Goal: Navigation & Orientation: Find specific page/section

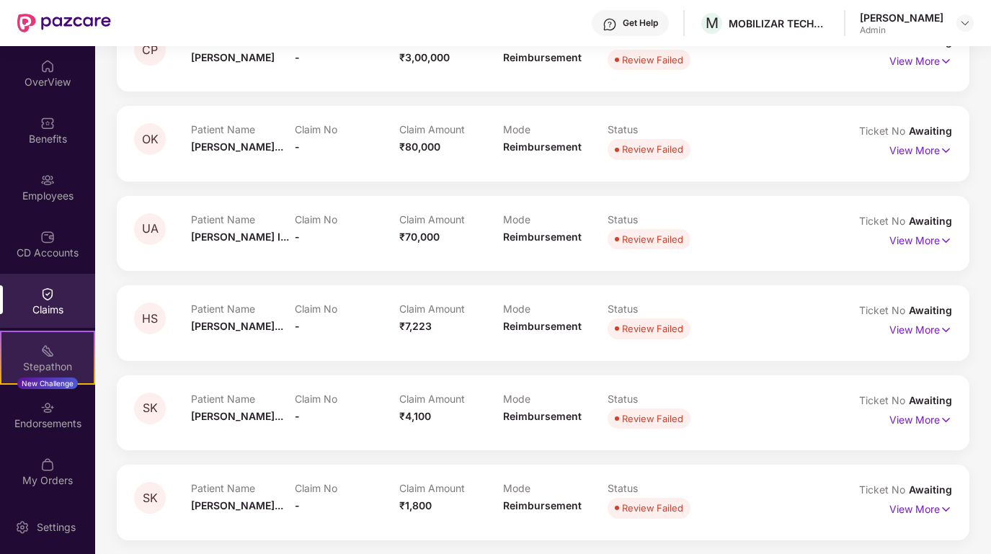
scroll to position [1, 0]
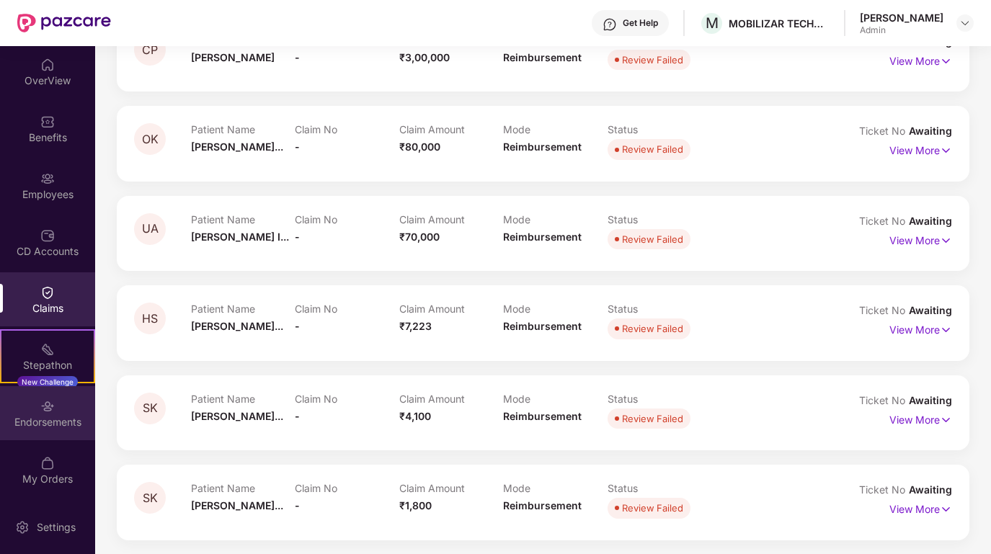
click at [54, 423] on div "Endorsements" at bounding box center [47, 422] width 95 height 14
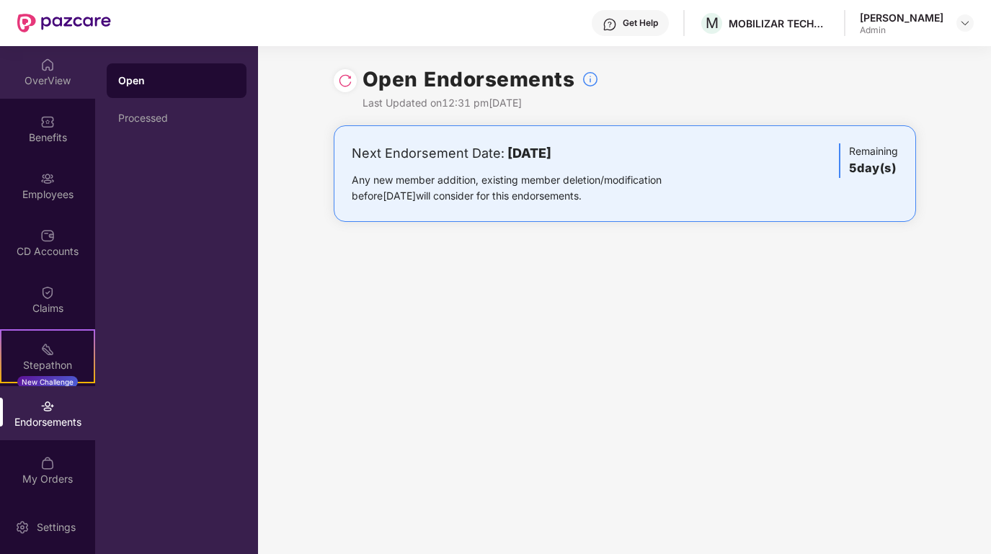
click at [48, 62] on img at bounding box center [47, 65] width 14 height 14
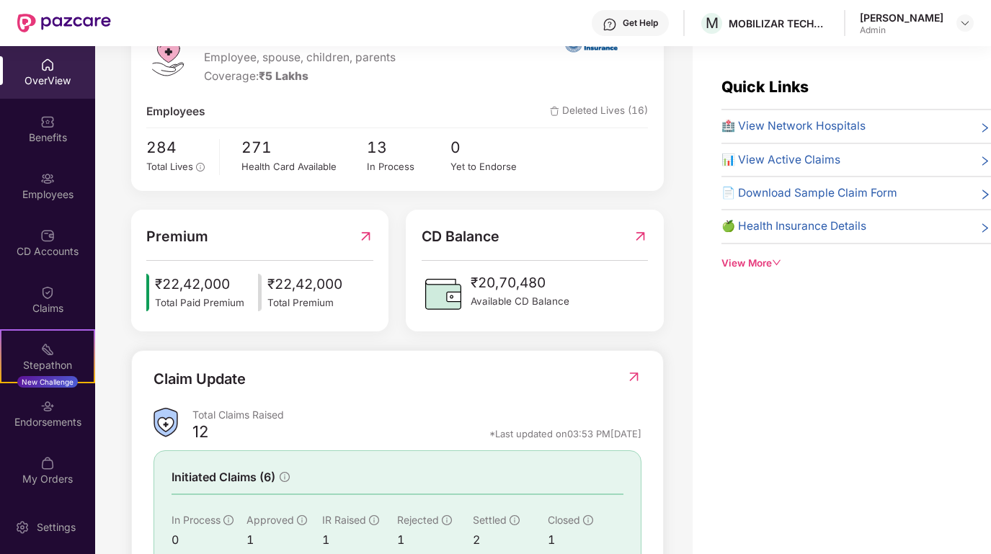
scroll to position [217, 0]
click at [163, 157] on span "284" at bounding box center [177, 149] width 63 height 24
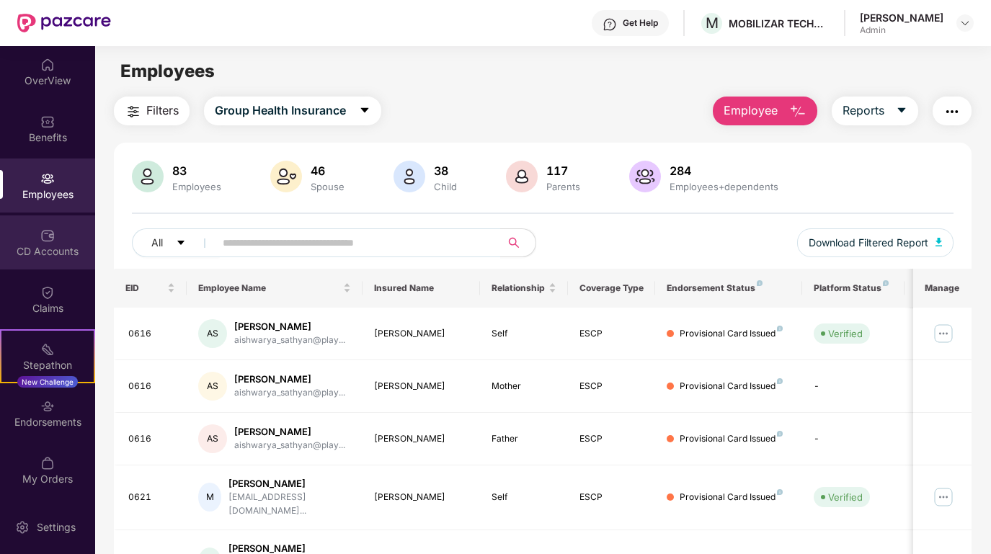
click at [34, 255] on div "CD Accounts" at bounding box center [47, 251] width 95 height 14
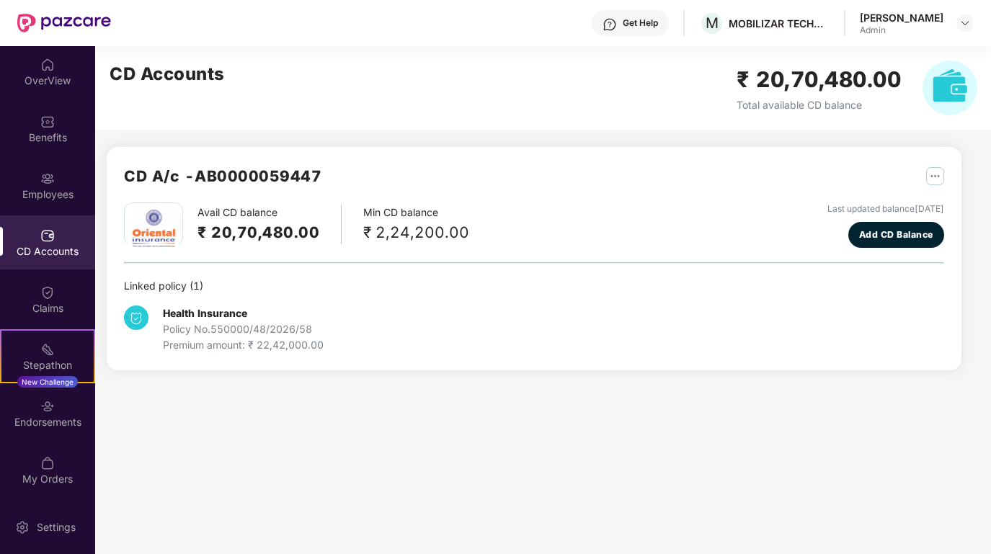
click at [62, 244] on div "CD Accounts" at bounding box center [47, 251] width 95 height 14
click at [61, 190] on div "Employees" at bounding box center [47, 194] width 95 height 14
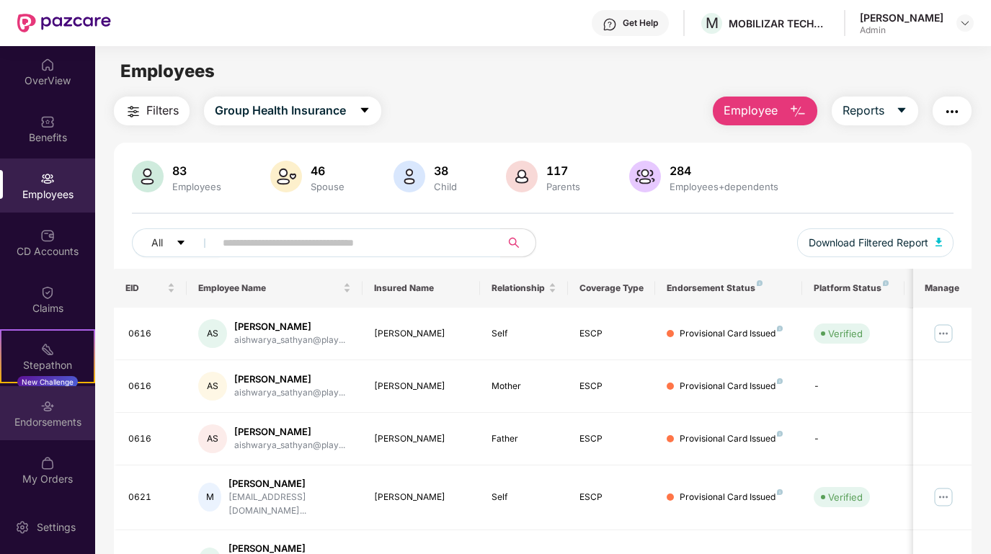
click at [45, 415] on div "Endorsements" at bounding box center [47, 422] width 95 height 14
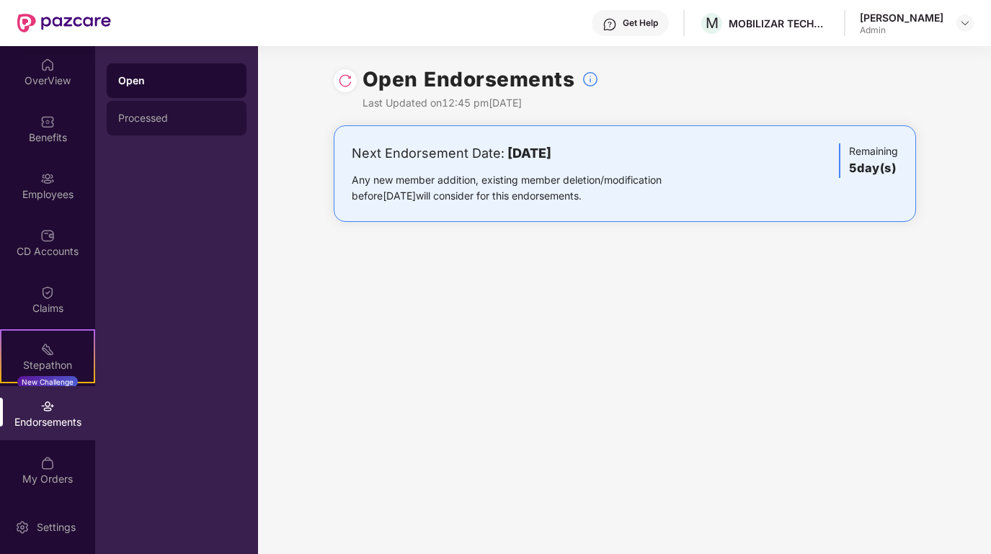
click at [124, 117] on div "Processed" at bounding box center [176, 118] width 117 height 12
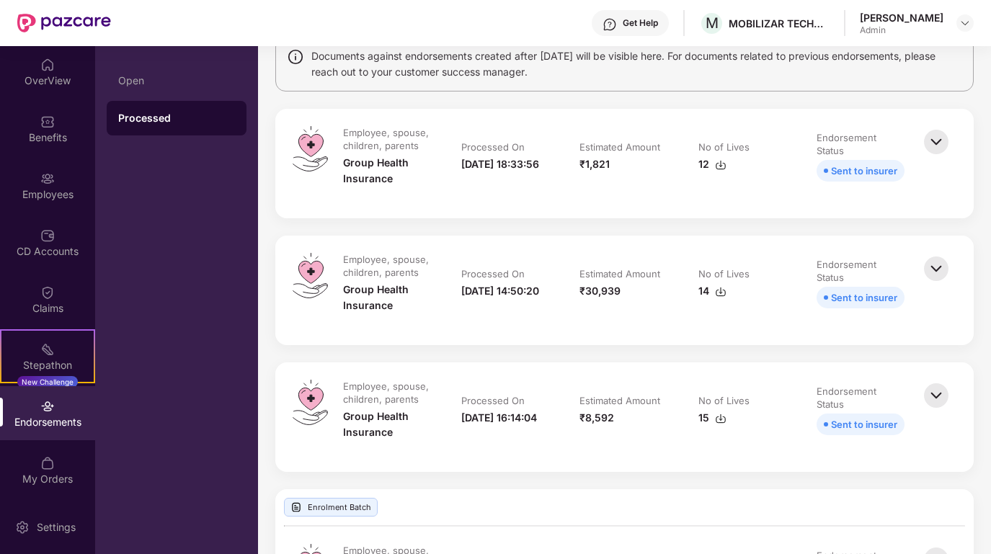
scroll to position [136, 0]
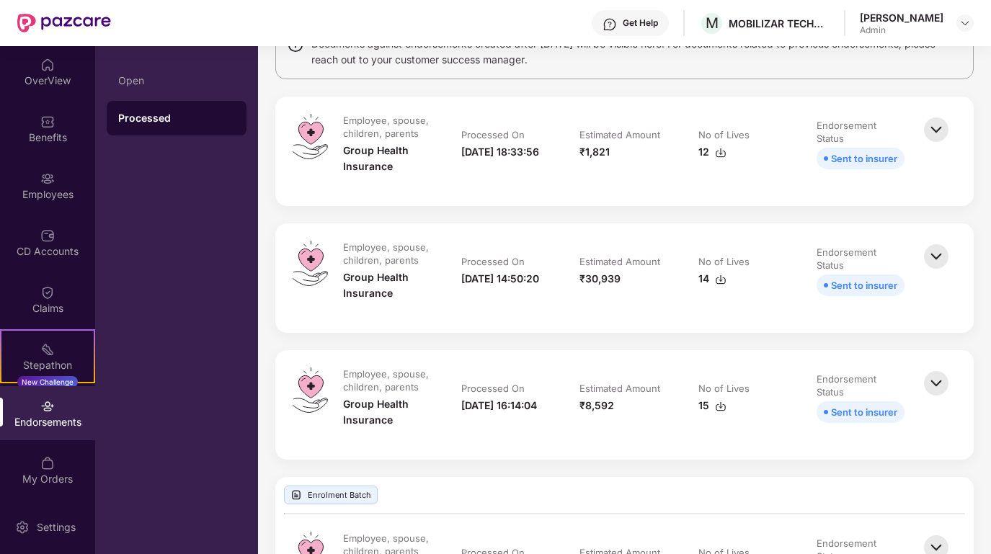
click at [938, 249] on img at bounding box center [936, 257] width 32 height 32
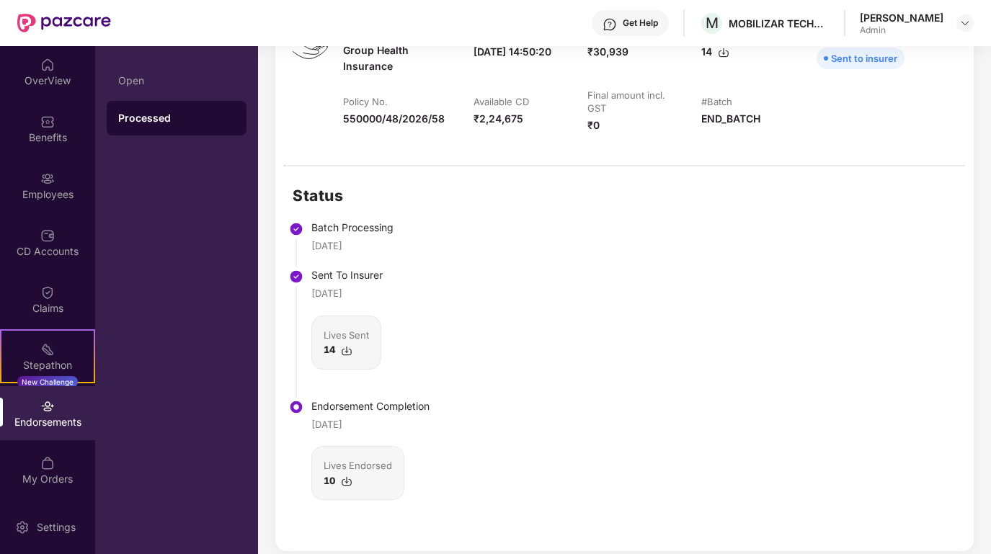
scroll to position [364, 0]
click at [350, 481] on img at bounding box center [347, 481] width 12 height 12
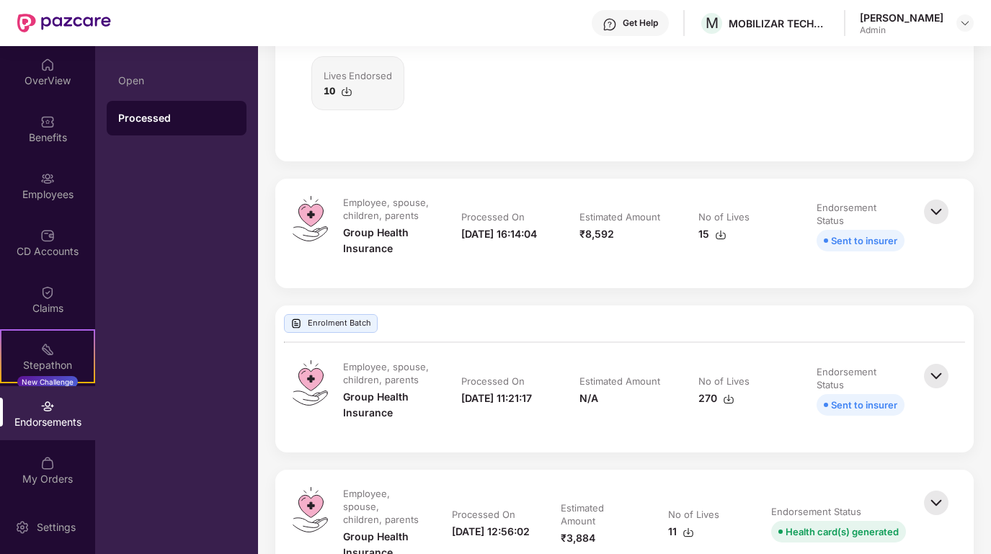
scroll to position [0, 0]
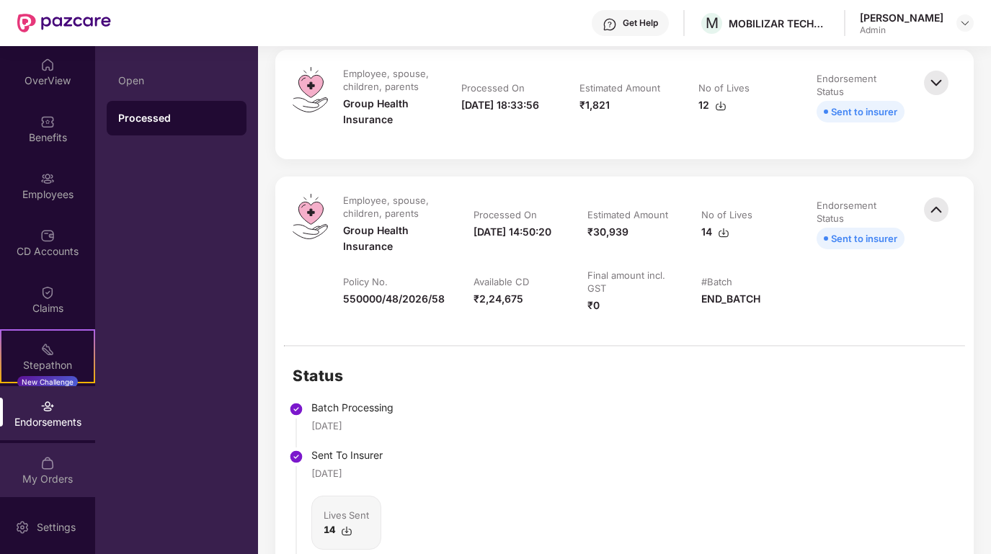
click at [32, 479] on div "My Orders" at bounding box center [47, 479] width 95 height 14
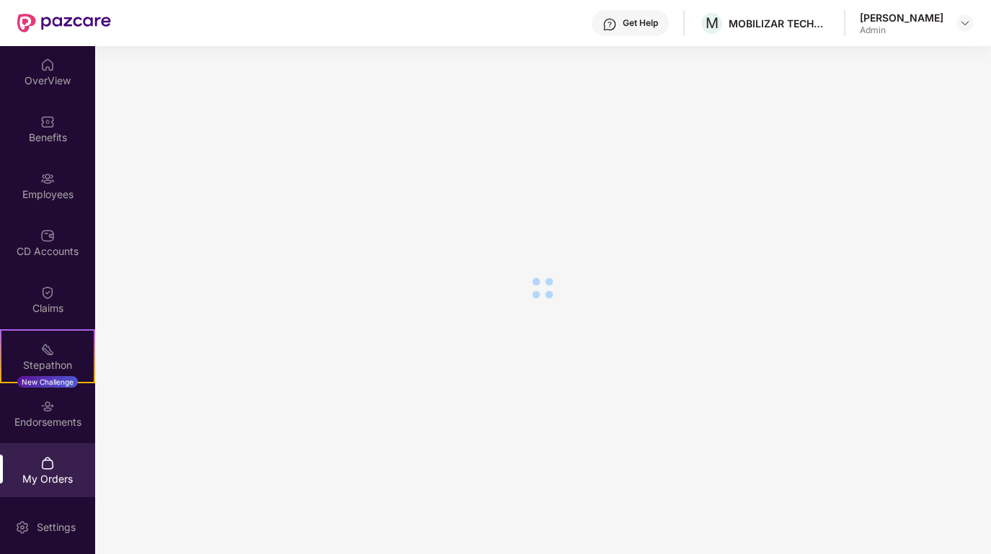
scroll to position [66, 0]
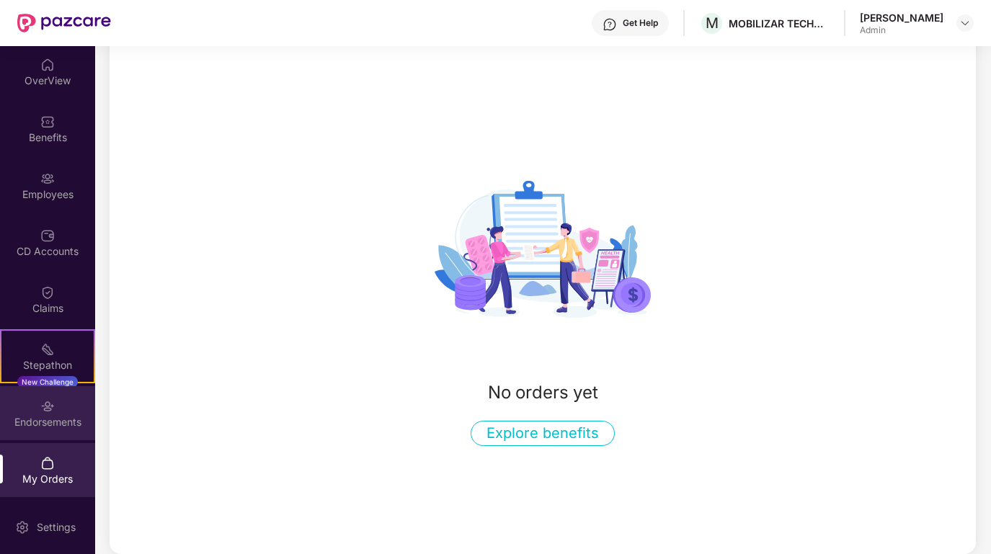
click at [45, 435] on div "Endorsements" at bounding box center [47, 413] width 95 height 54
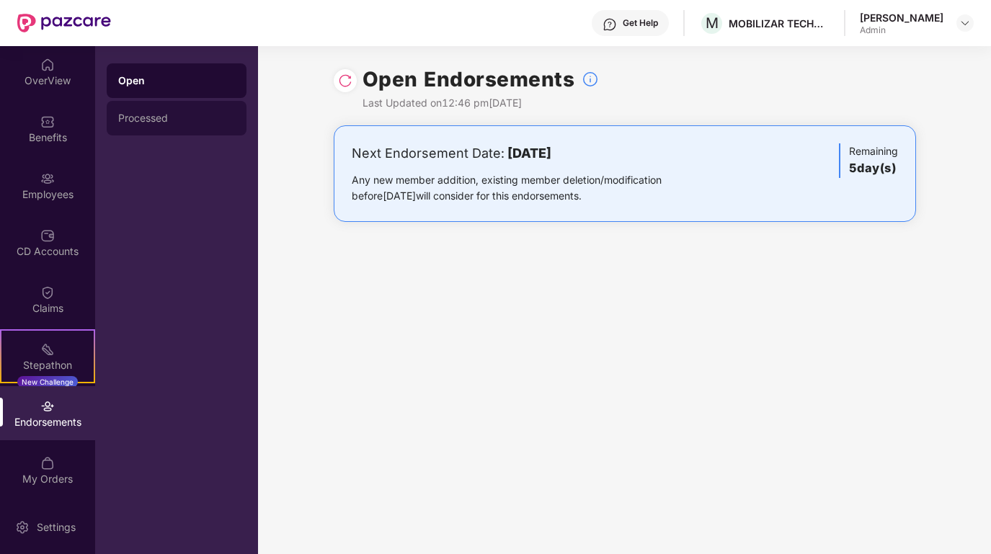
click at [169, 106] on div "Processed" at bounding box center [177, 118] width 140 height 35
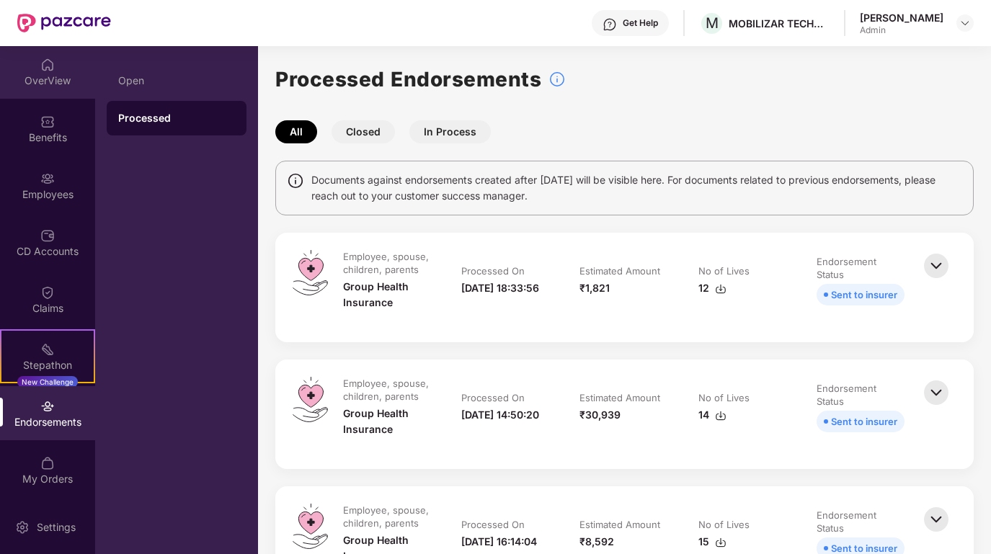
click at [32, 67] on div "OverView" at bounding box center [47, 72] width 95 height 54
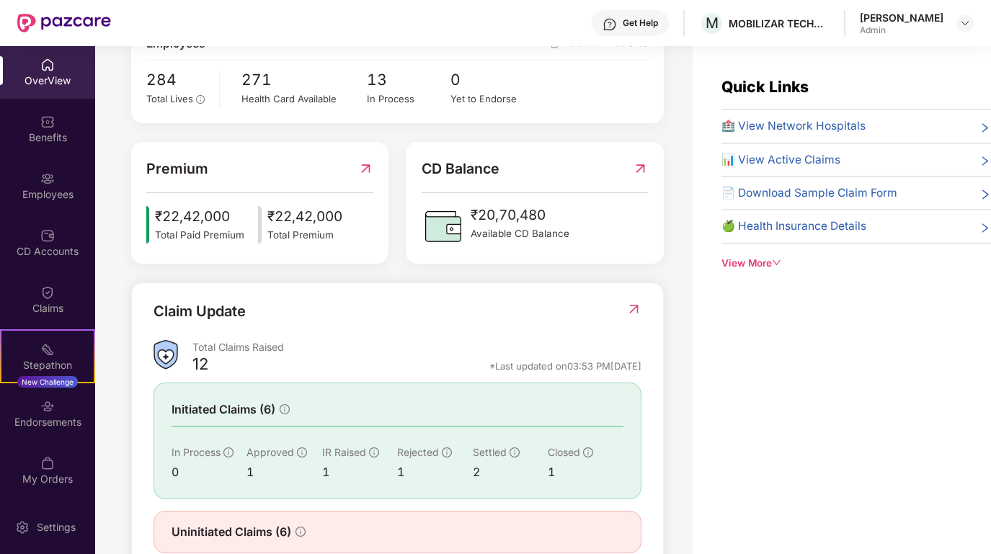
scroll to position [327, 0]
